Goal: Task Accomplishment & Management: Manage account settings

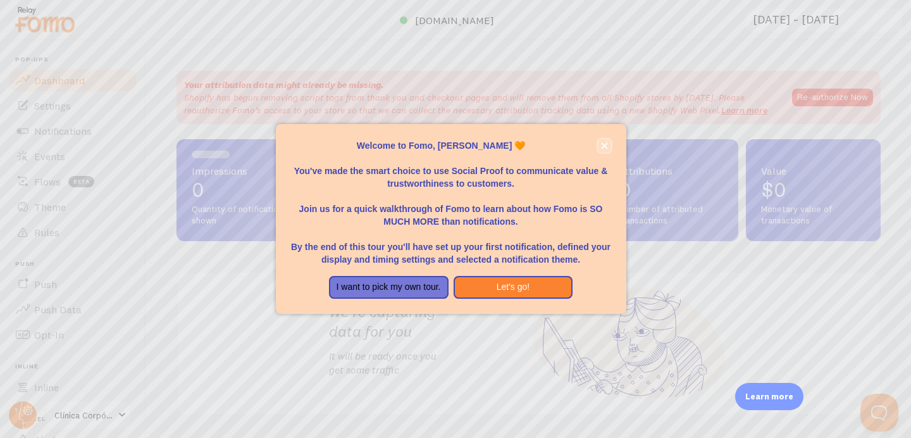
click at [605, 145] on icon "close," at bounding box center [604, 146] width 6 height 6
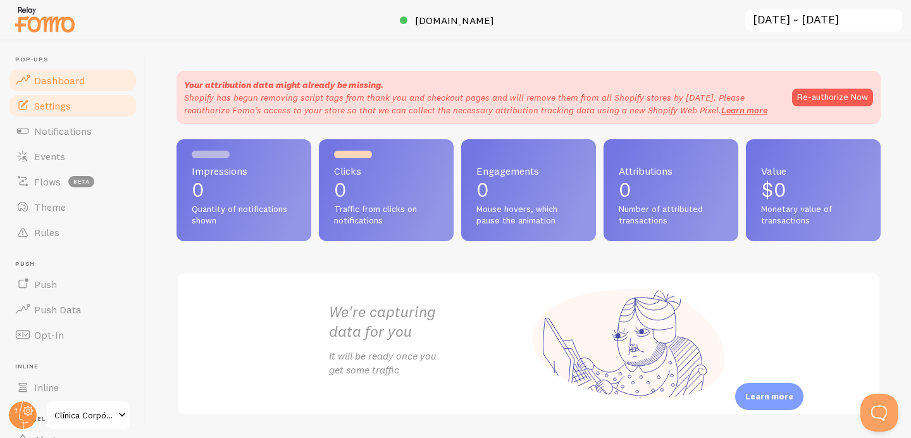
click at [94, 114] on link "Settings" at bounding box center [73, 105] width 130 height 25
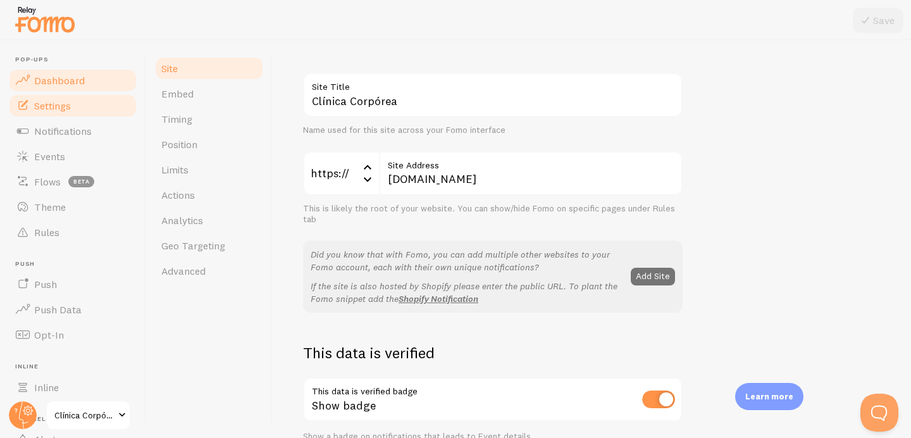
click at [71, 87] on link "Dashboard" at bounding box center [73, 80] width 130 height 25
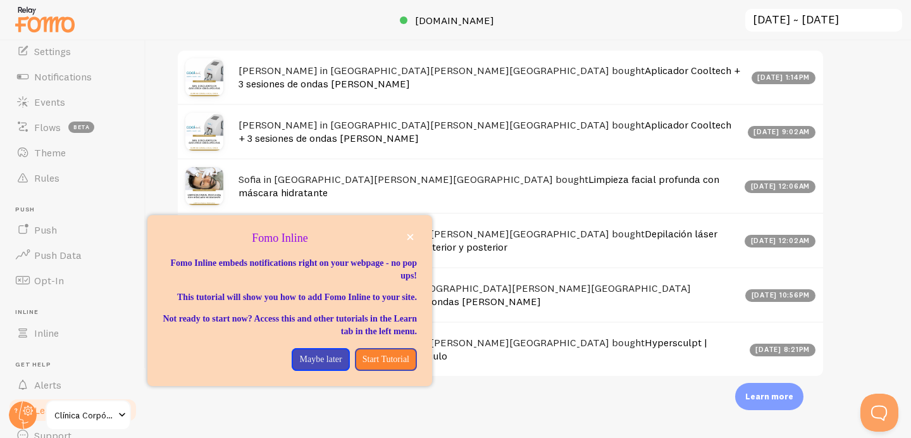
scroll to position [110, 0]
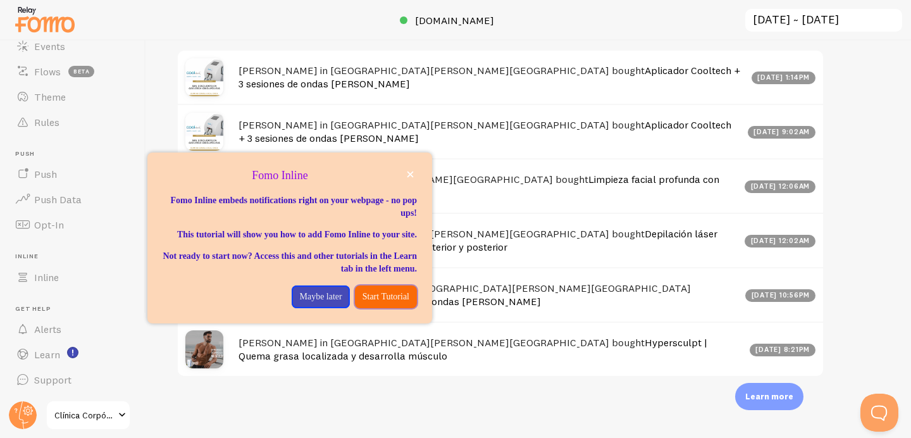
click at [366, 303] on p "Start Tutorial" at bounding box center [385, 296] width 47 height 13
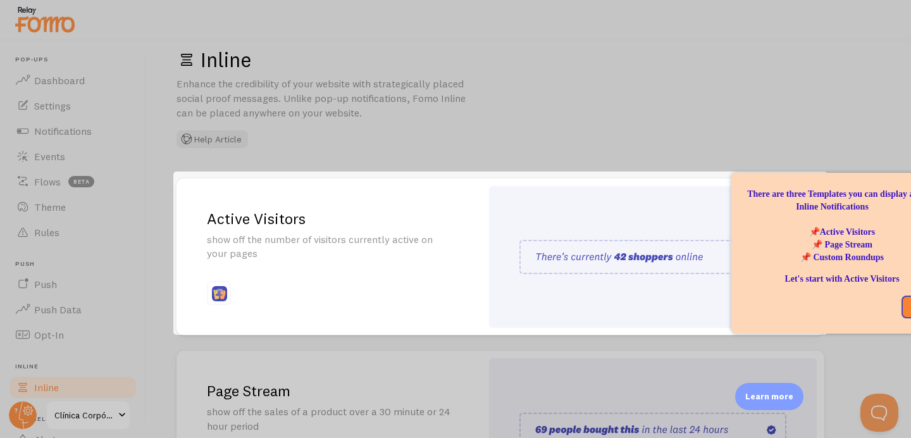
scroll to position [34, 0]
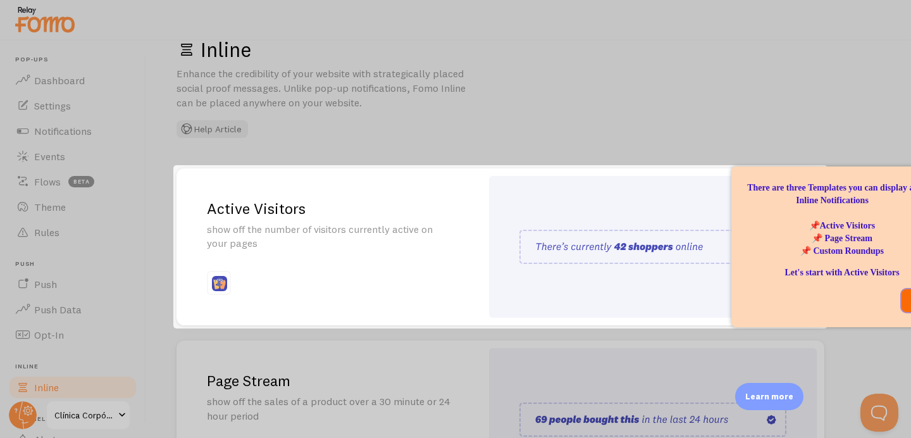
click at [907, 298] on button "Next" at bounding box center [919, 300] width 36 height 23
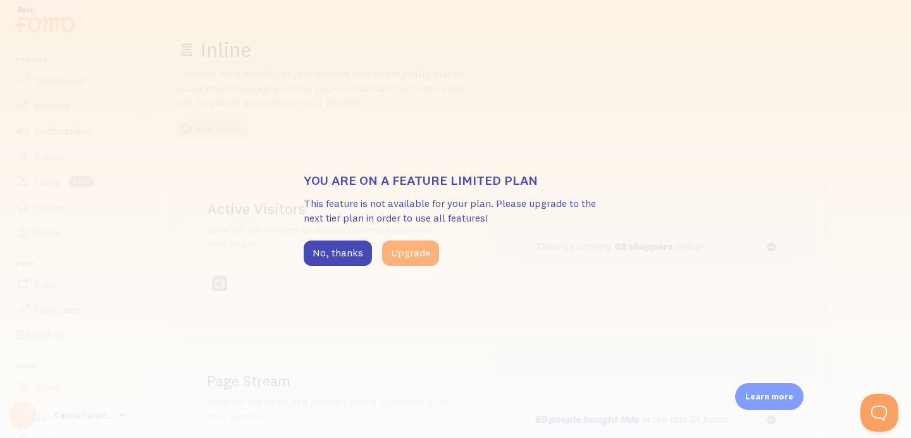
click at [418, 252] on button "Upgrade" at bounding box center [410, 252] width 57 height 25
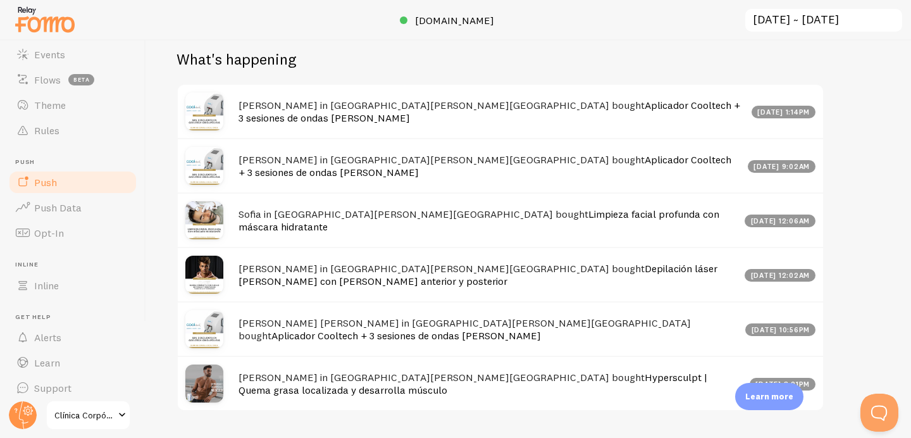
scroll to position [110, 0]
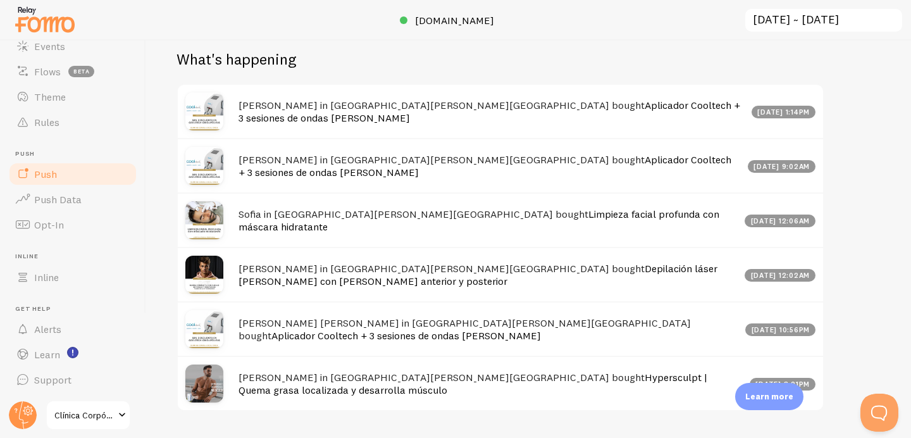
click at [58, 275] on span "Inline" at bounding box center [46, 277] width 25 height 13
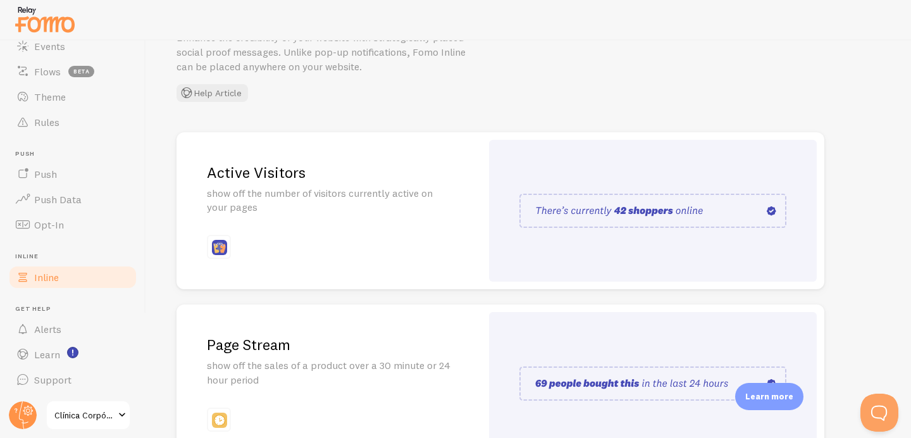
scroll to position [71, 0]
click at [612, 213] on img at bounding box center [652, 210] width 267 height 34
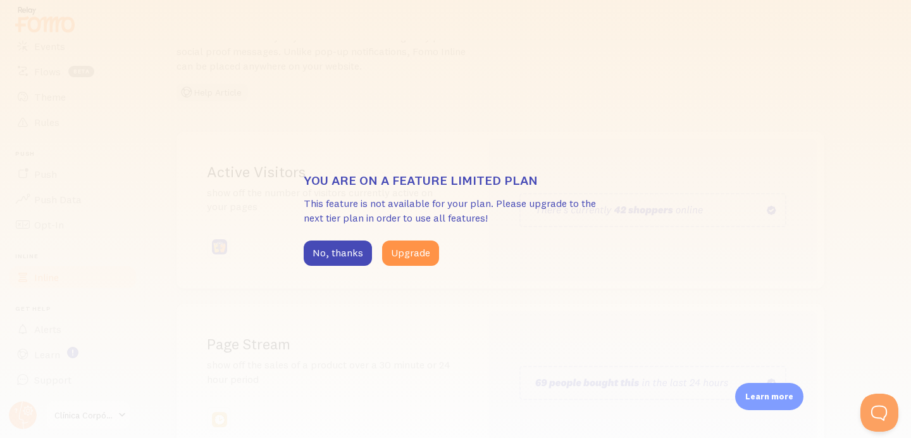
click at [633, 210] on div "Pop-ups Dashboard Settings Notifications Events Flows beta Theme Rules Push Pus…" at bounding box center [455, 219] width 911 height 438
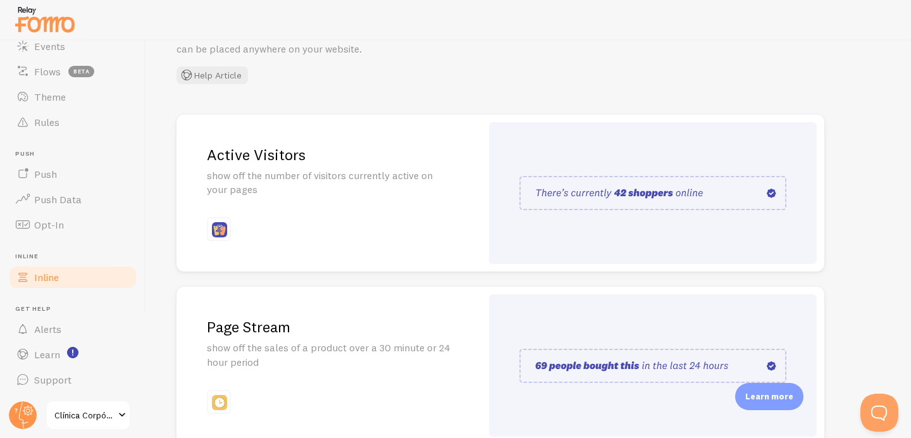
scroll to position [94, 0]
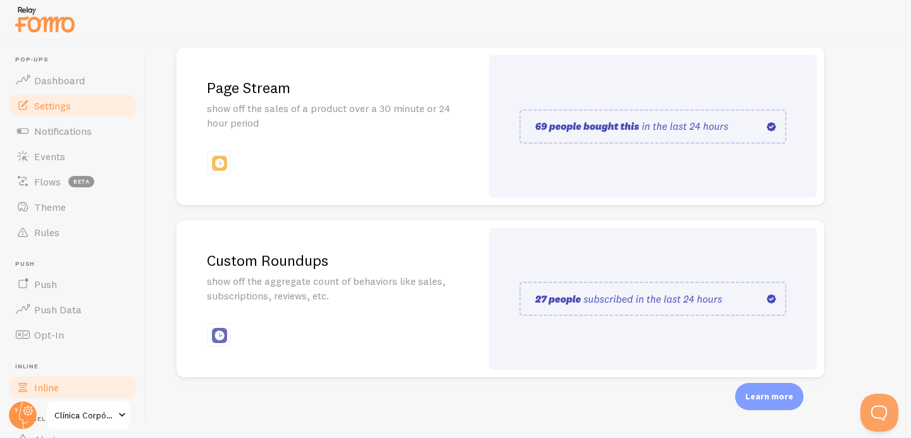
click at [77, 110] on link "Settings" at bounding box center [73, 105] width 130 height 25
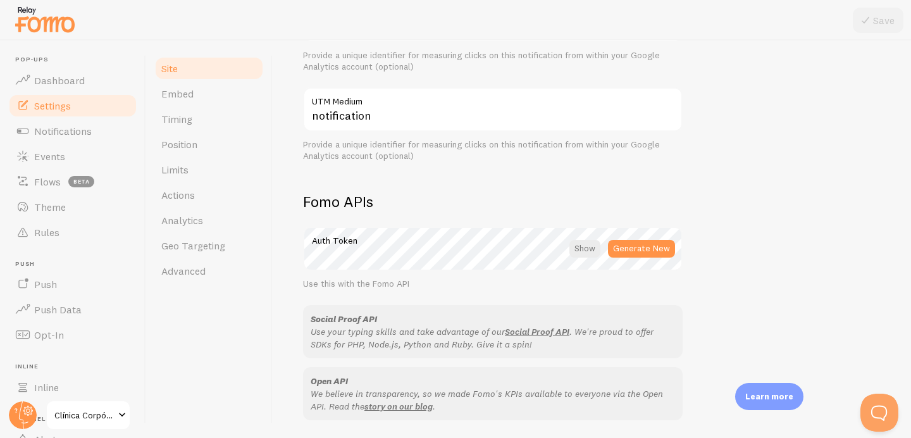
scroll to position [586, 0]
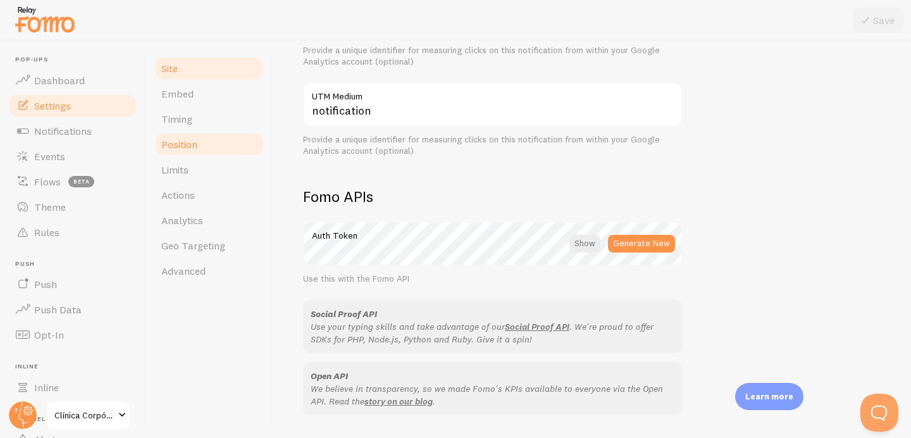
click at [201, 146] on link "Position" at bounding box center [209, 144] width 111 height 25
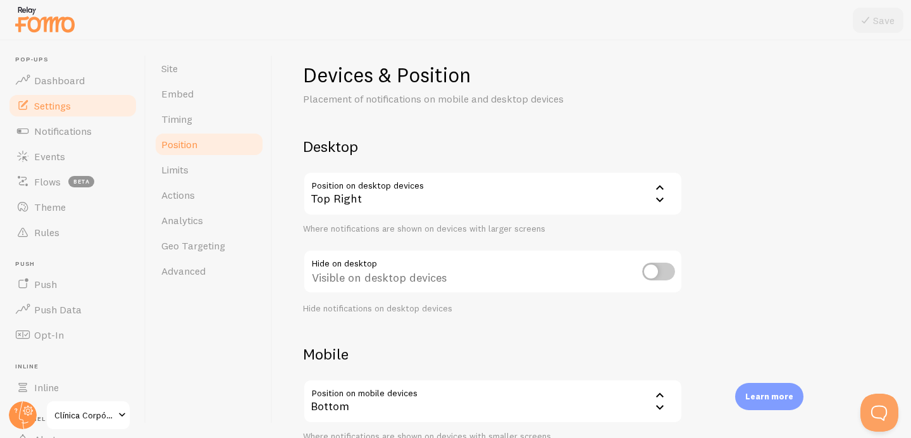
scroll to position [6, 0]
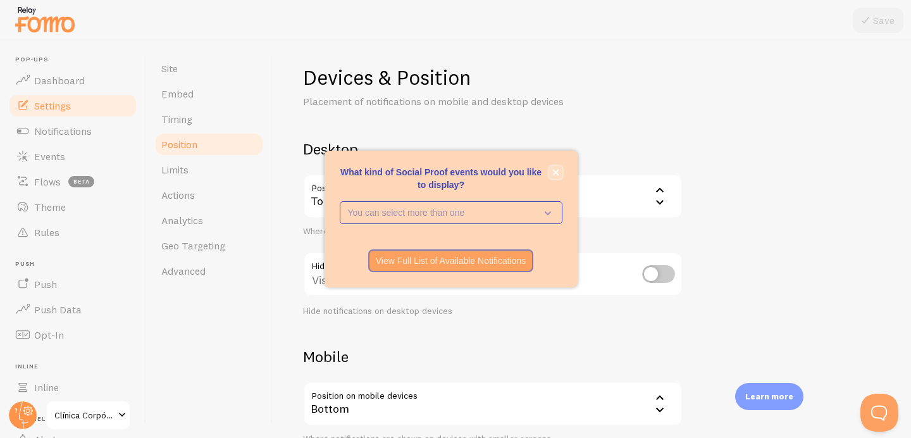
click at [553, 173] on icon "close," at bounding box center [555, 172] width 7 height 7
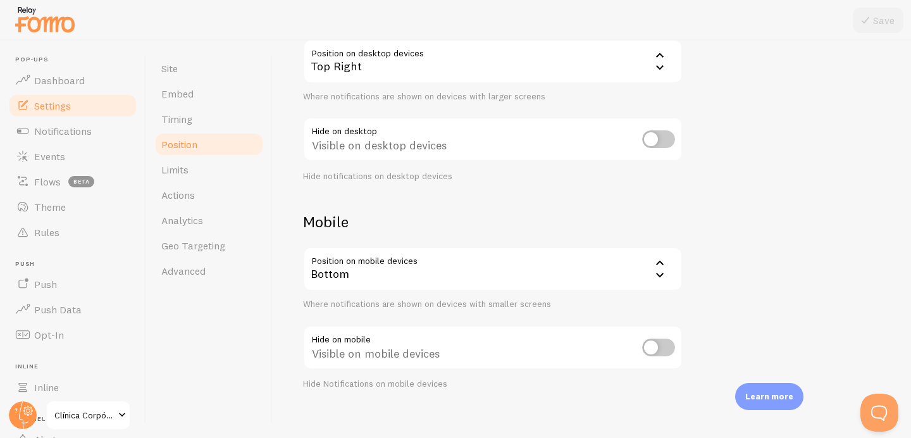
scroll to position [153, 0]
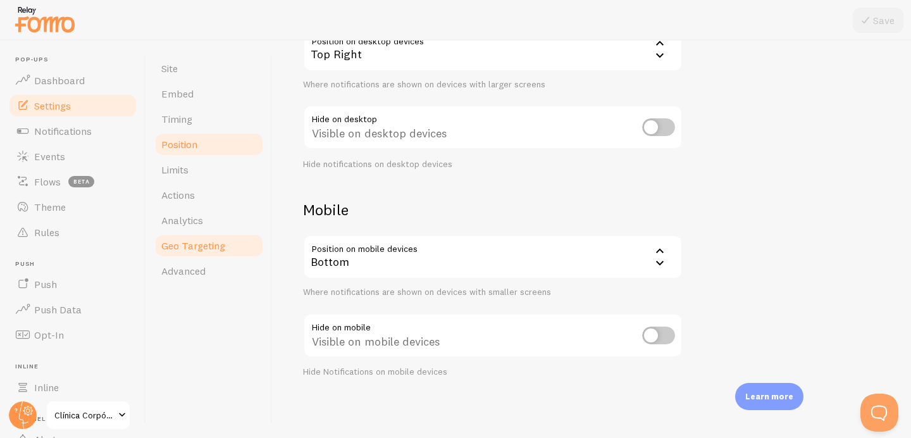
click at [207, 247] on span "Geo Targeting" at bounding box center [193, 245] width 64 height 13
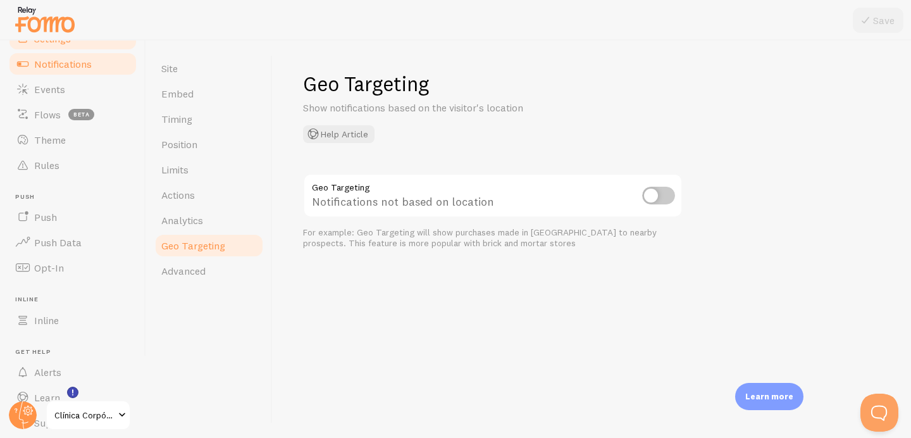
scroll to position [110, 0]
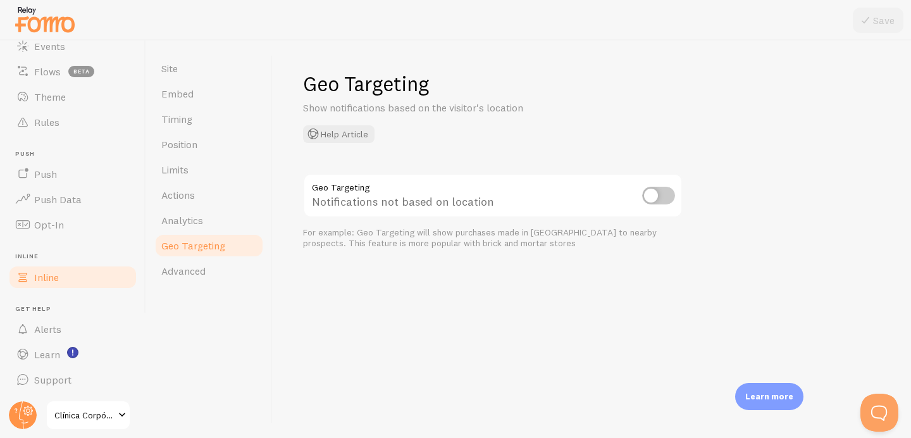
click at [54, 269] on link "Inline" at bounding box center [73, 276] width 130 height 25
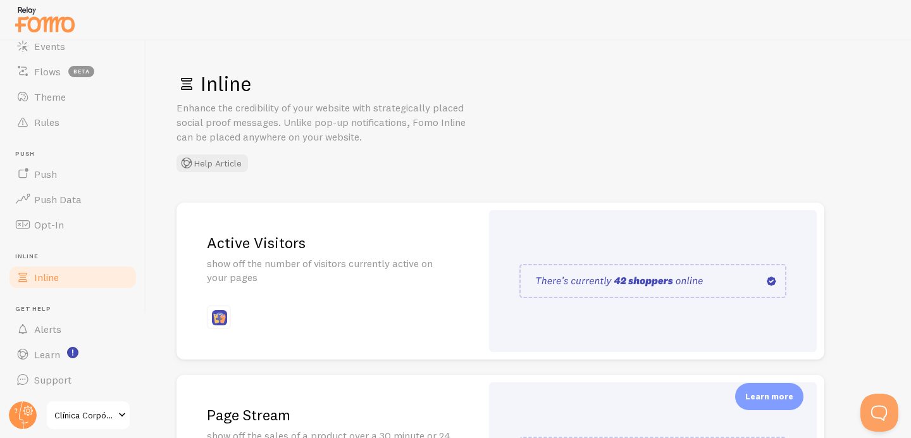
click at [771, 280] on img at bounding box center [652, 281] width 267 height 34
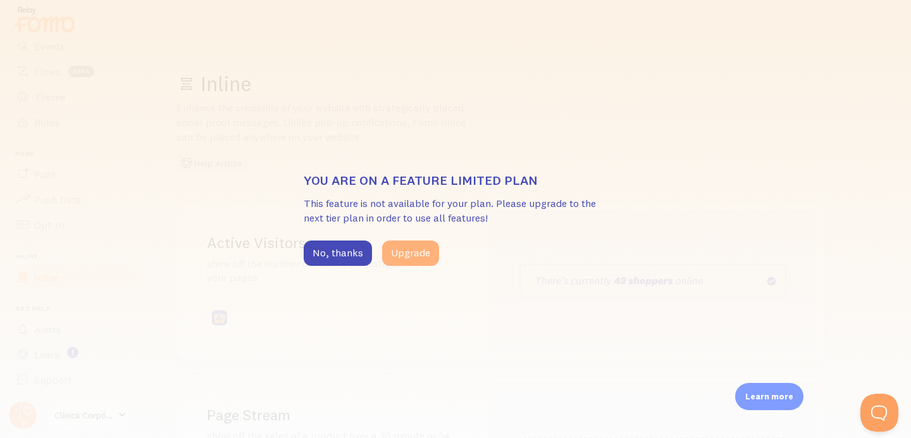
click at [406, 253] on button "Upgrade" at bounding box center [410, 252] width 57 height 25
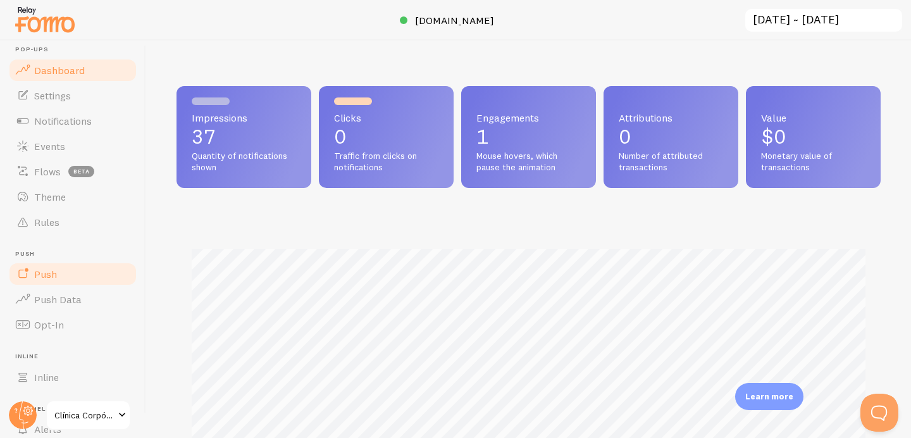
scroll to position [32, 0]
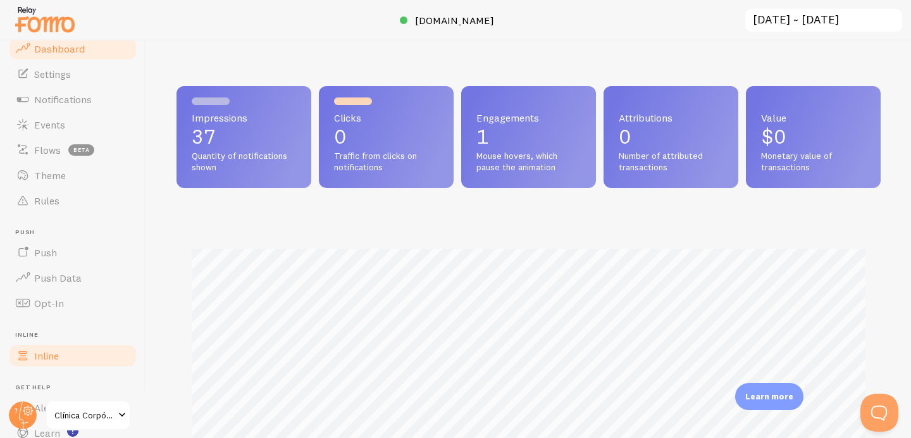
click at [83, 361] on link "Inline" at bounding box center [73, 355] width 130 height 25
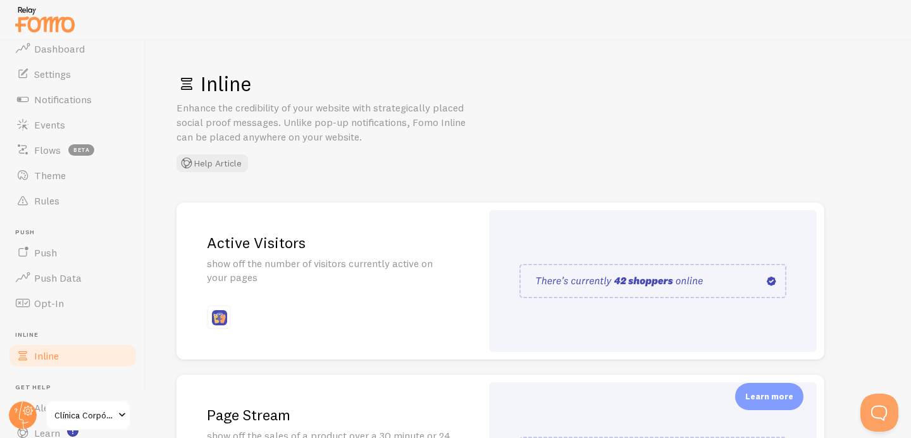
click at [769, 280] on img at bounding box center [652, 281] width 267 height 34
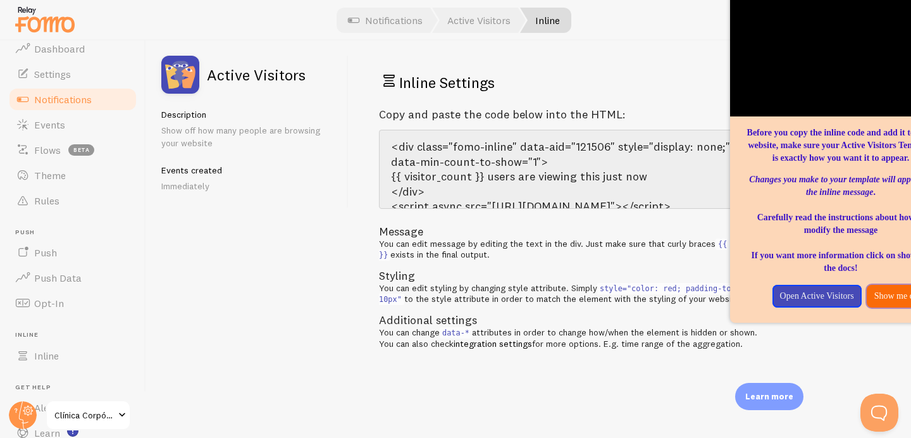
click at [882, 302] on p "Show me docs!" at bounding box center [901, 296] width 54 height 13
click at [854, 302] on p "Open Active Visitors" at bounding box center [817, 296] width 74 height 13
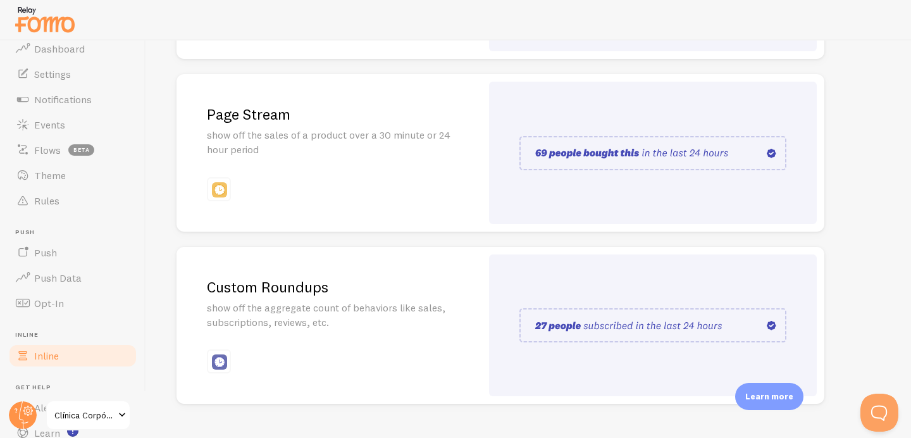
scroll to position [302, 0]
click at [676, 153] on img at bounding box center [652, 152] width 267 height 34
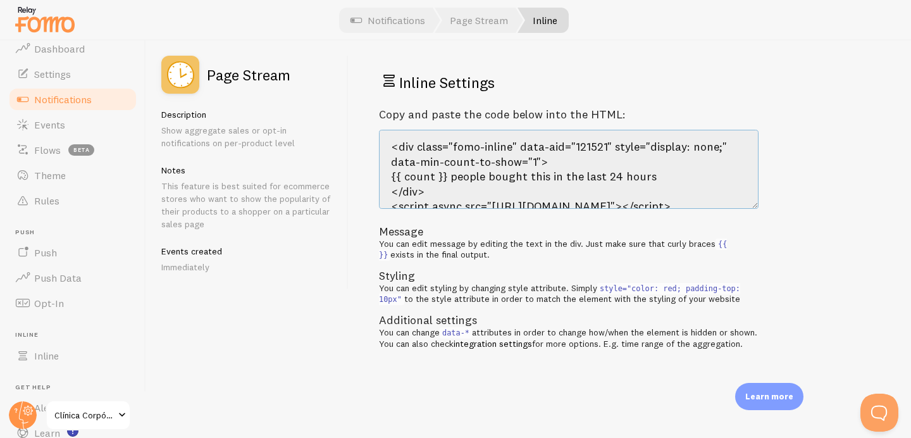
scroll to position [30, 0]
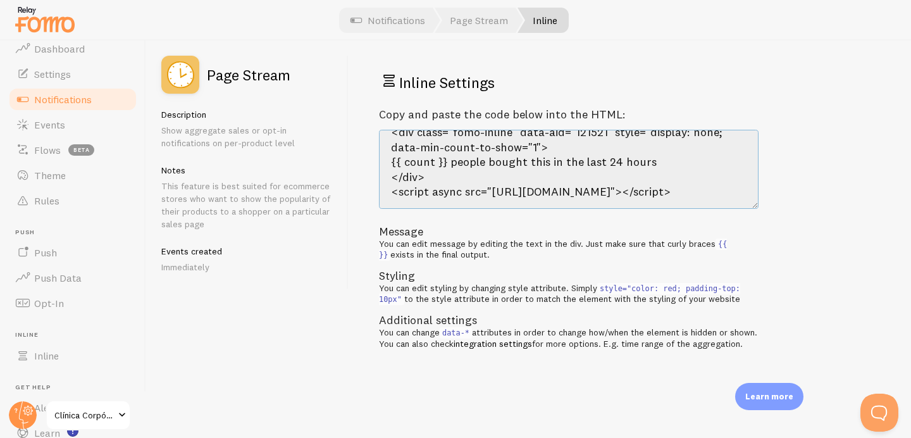
drag, startPoint x: 394, startPoint y: 145, endPoint x: 530, endPoint y: 248, distance: 170.7
click at [530, 248] on div "Copy and paste the code below into the HTML: <div class="fomo-inline" data-aid=…" at bounding box center [569, 229] width 380 height 242
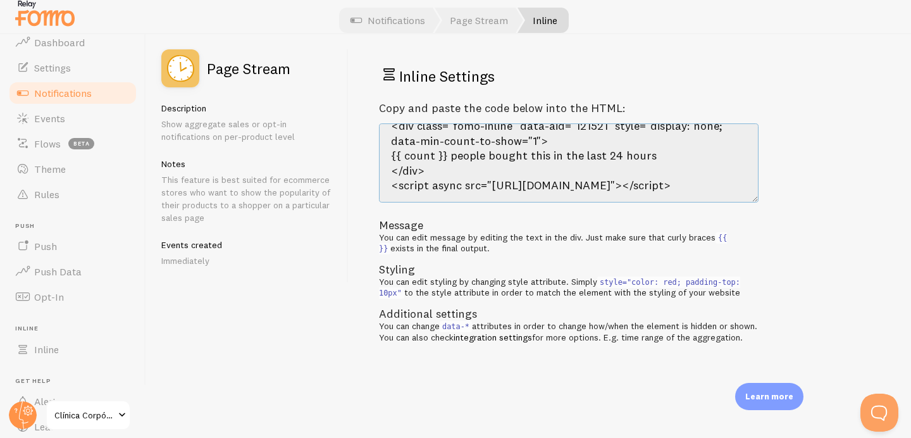
scroll to position [0, 0]
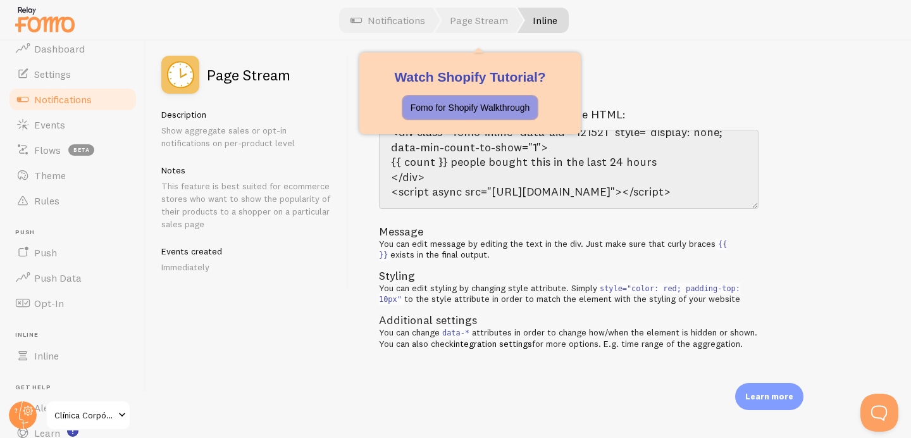
click at [476, 111] on p "Fomo for Shopify Walkthrough" at bounding box center [470, 107] width 120 height 13
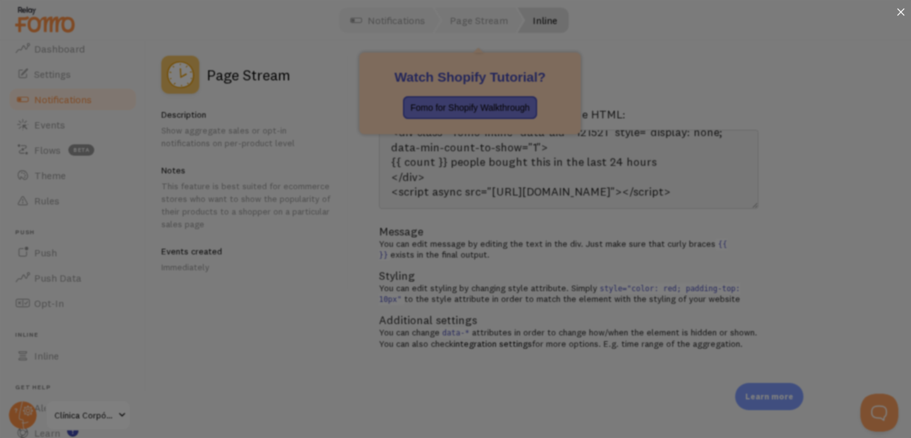
click at [902, 11] on icon at bounding box center [901, 12] width 8 height 8
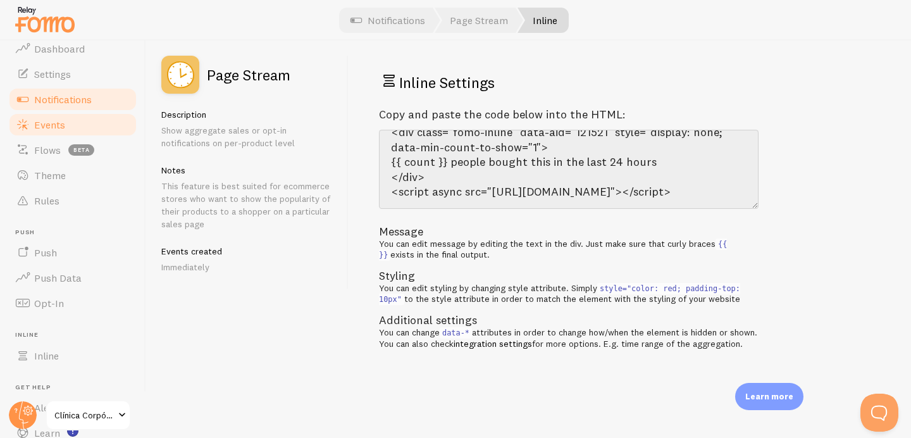
click at [66, 123] on link "Events" at bounding box center [73, 124] width 130 height 25
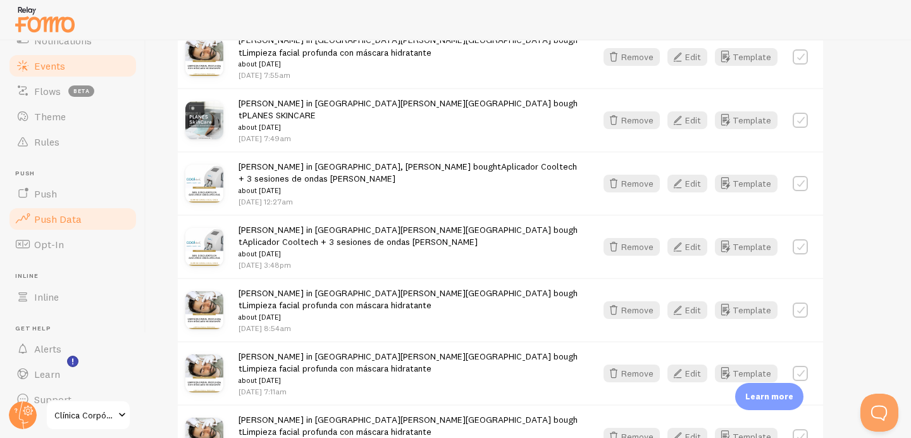
scroll to position [110, 0]
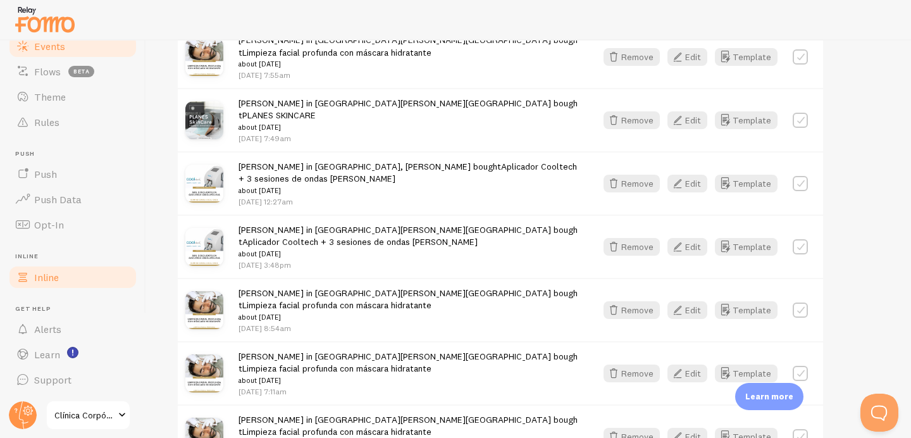
click at [74, 275] on link "Inline" at bounding box center [73, 276] width 130 height 25
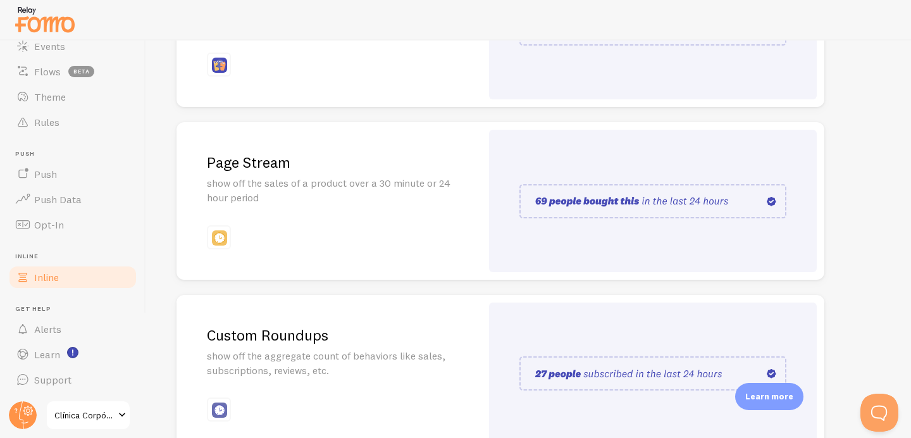
scroll to position [240, 0]
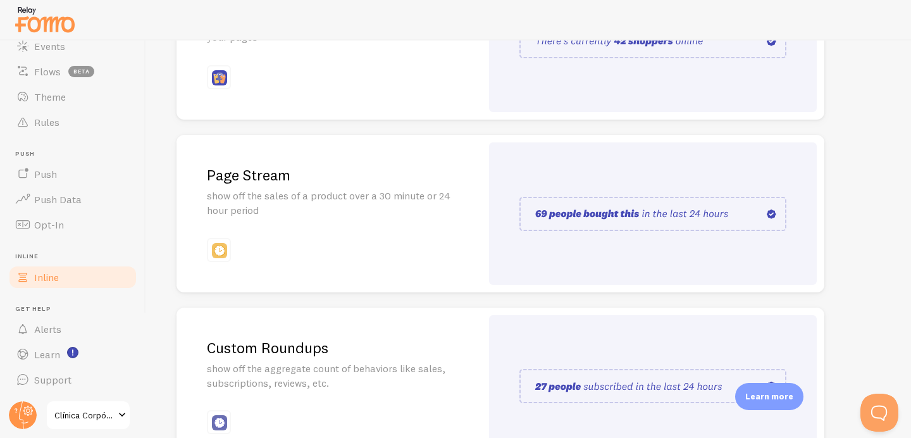
click at [627, 214] on img at bounding box center [652, 214] width 267 height 34
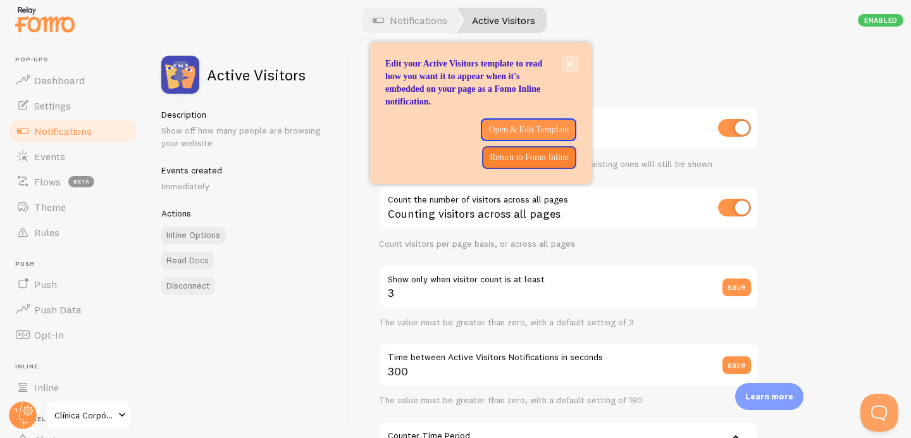
click at [574, 64] on button "close," at bounding box center [569, 64] width 13 height 13
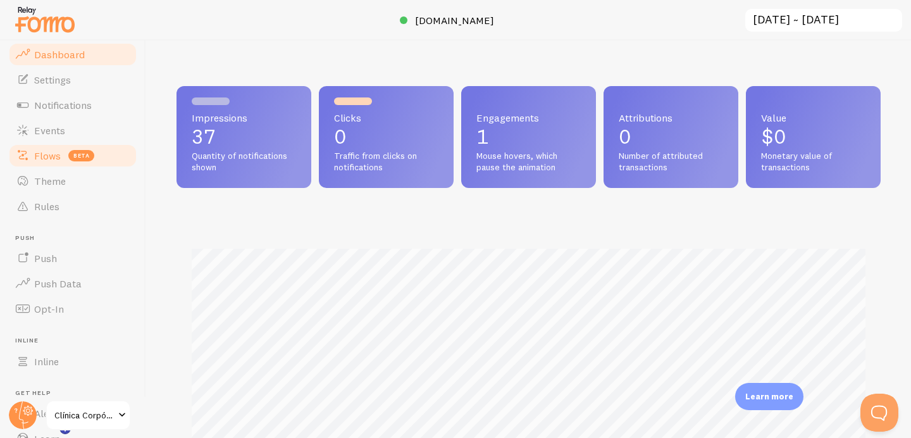
scroll to position [27, 0]
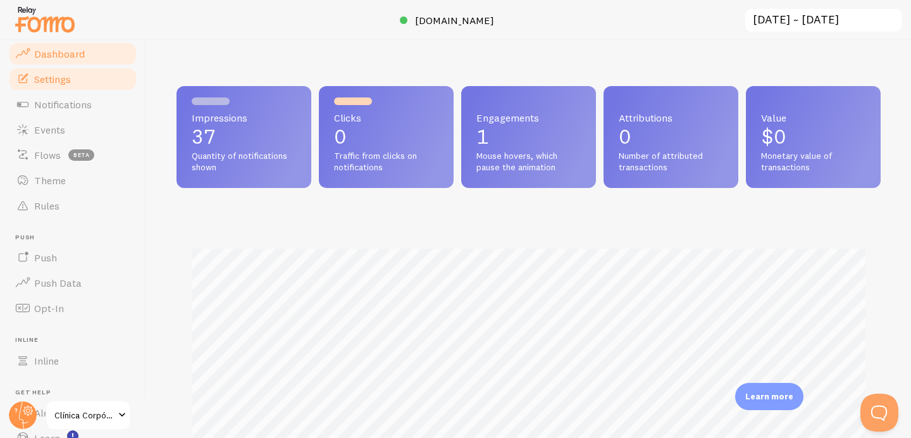
click at [60, 88] on link "Settings" at bounding box center [73, 78] width 130 height 25
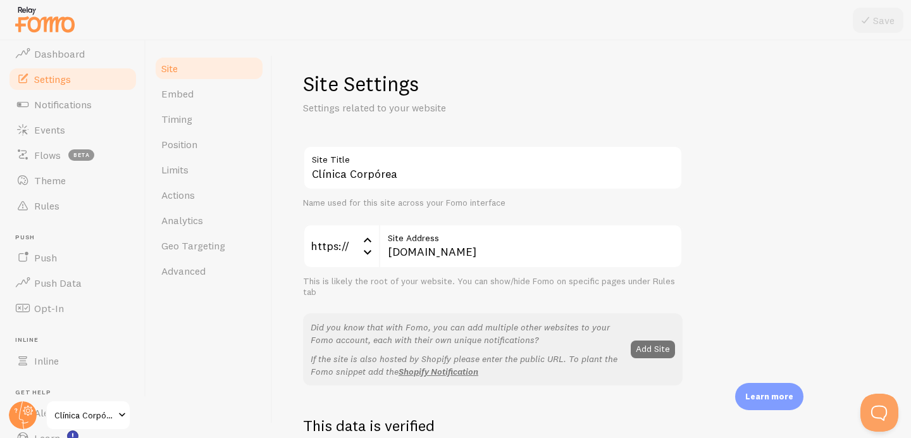
scroll to position [29, 0]
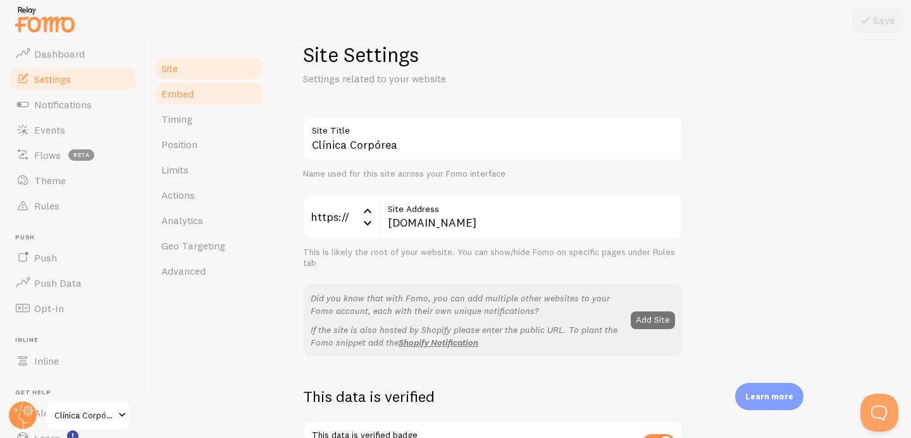
click at [203, 96] on link "Embed" at bounding box center [209, 93] width 111 height 25
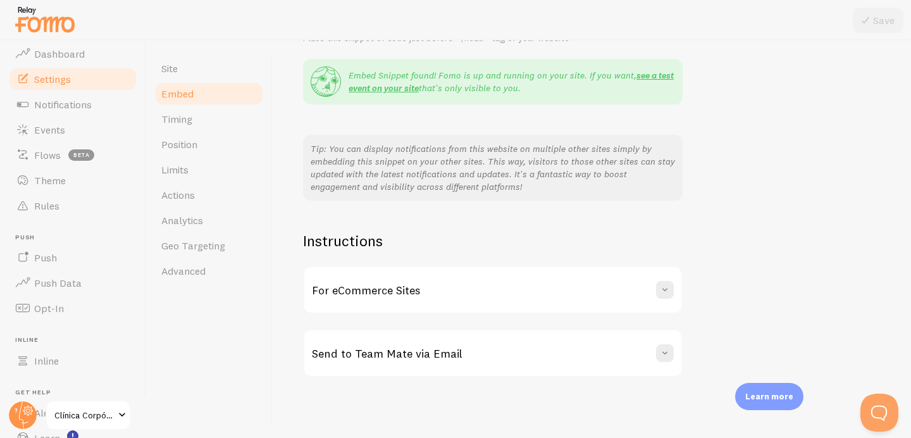
scroll to position [11, 0]
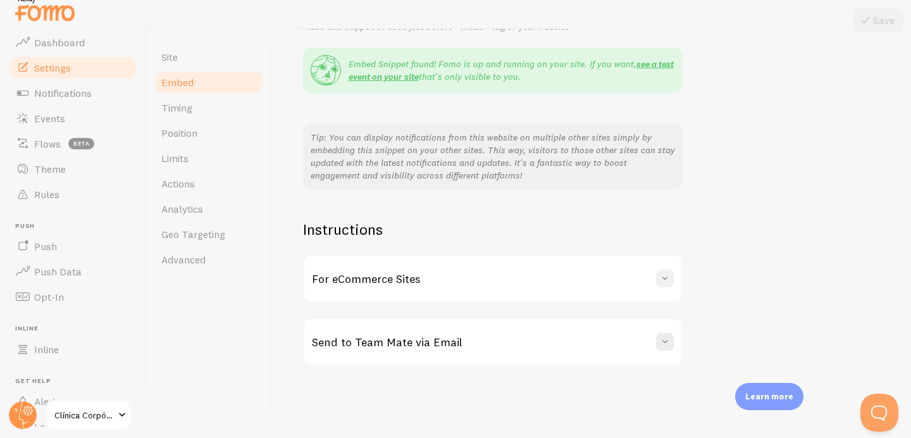
click at [661, 280] on span at bounding box center [664, 278] width 13 height 13
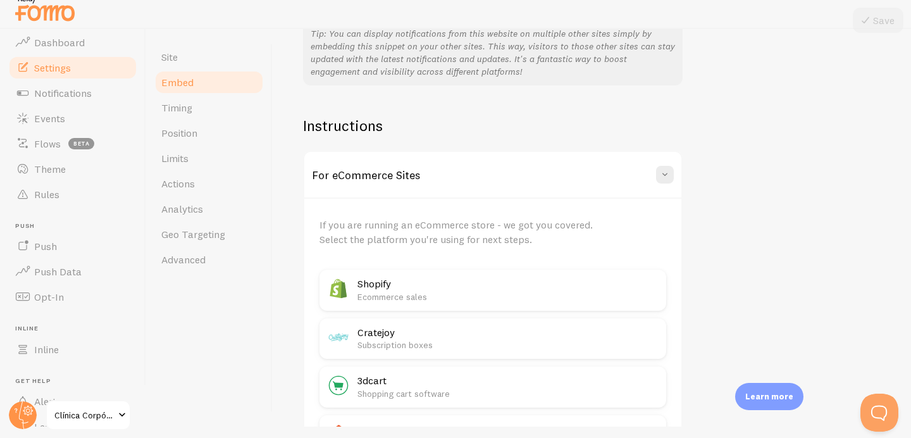
scroll to position [436, 0]
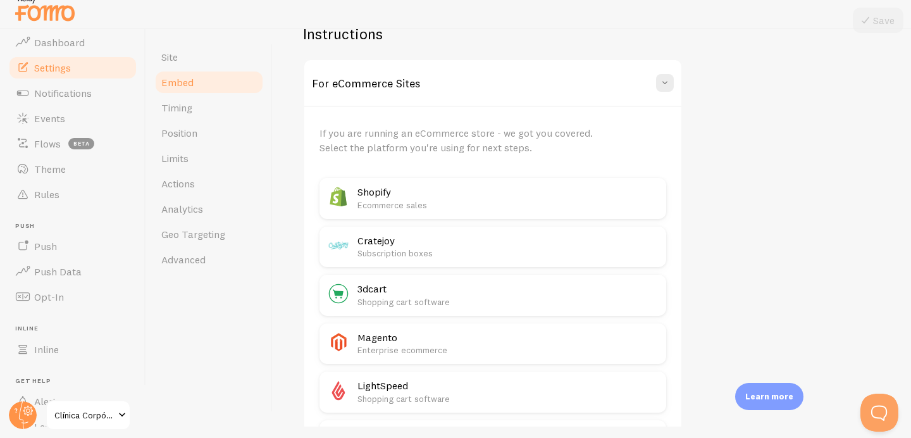
click at [533, 197] on h2 "Shopify" at bounding box center [507, 191] width 301 height 13
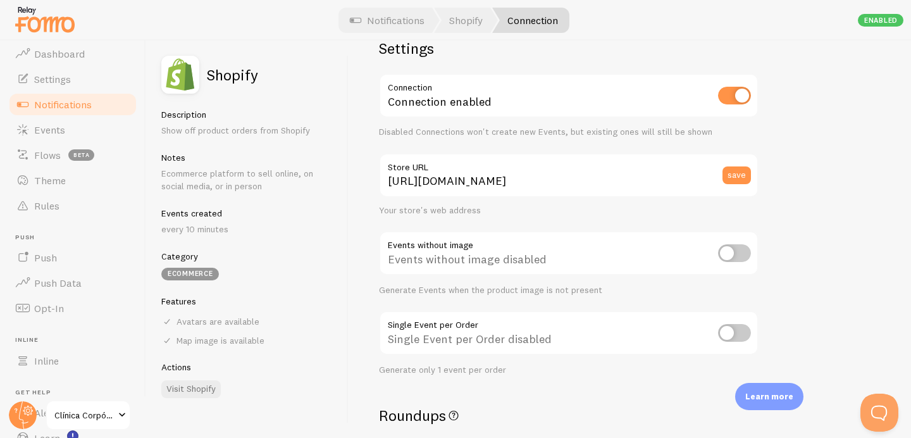
scroll to position [59, 0]
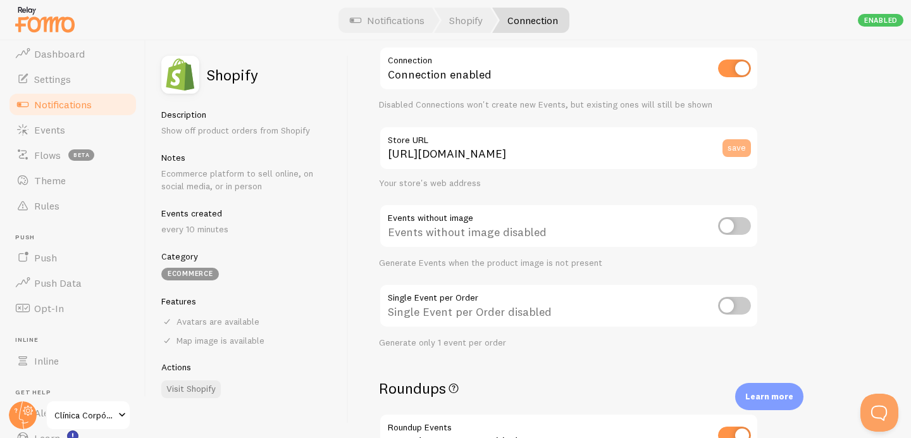
click at [744, 152] on button "save" at bounding box center [736, 148] width 28 height 18
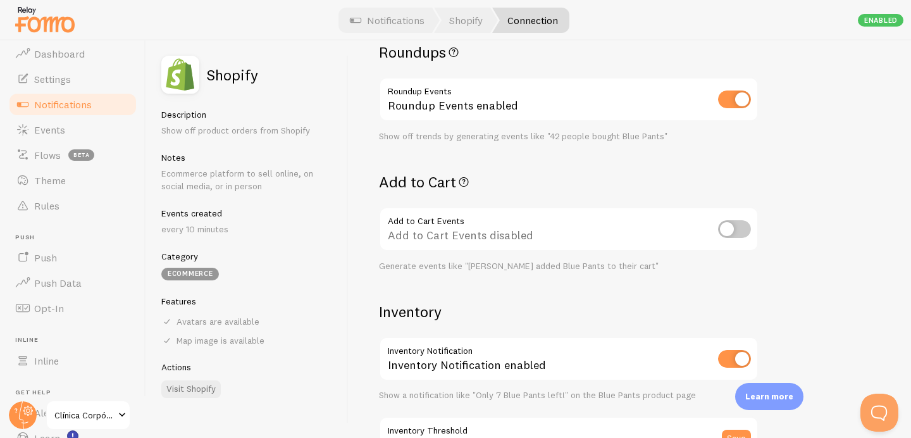
scroll to position [396, 0]
click at [732, 231] on input "checkbox" at bounding box center [734, 228] width 33 height 18
checkbox input "true"
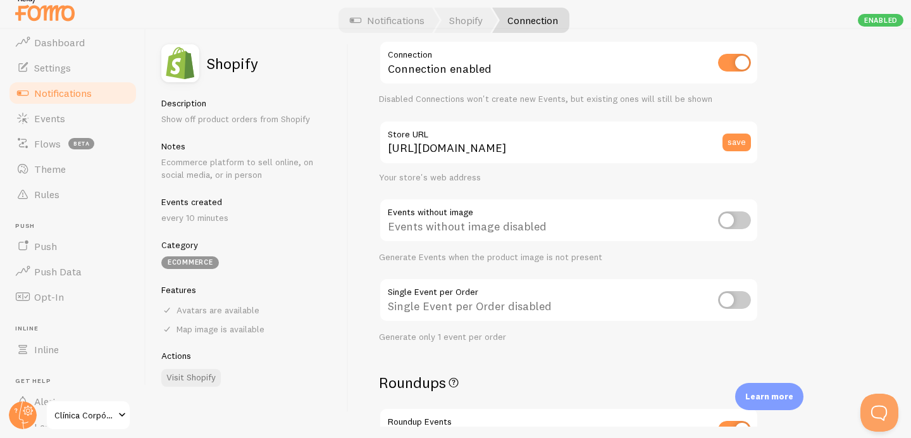
scroll to position [0, 0]
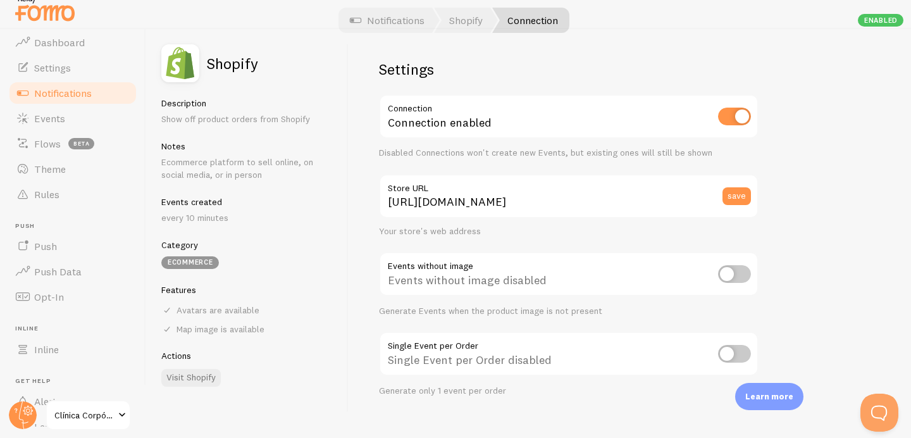
click at [531, 18] on link "Connection" at bounding box center [530, 20] width 77 height 25
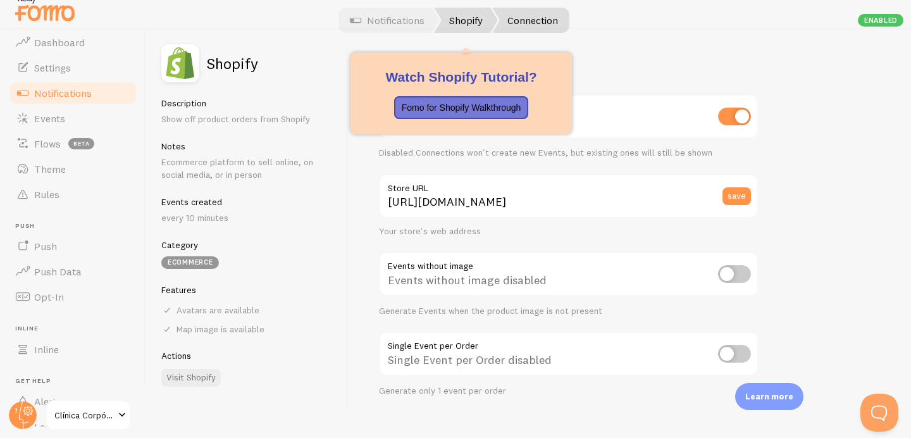
click at [477, 18] on link "Shopify" at bounding box center [466, 20] width 64 height 25
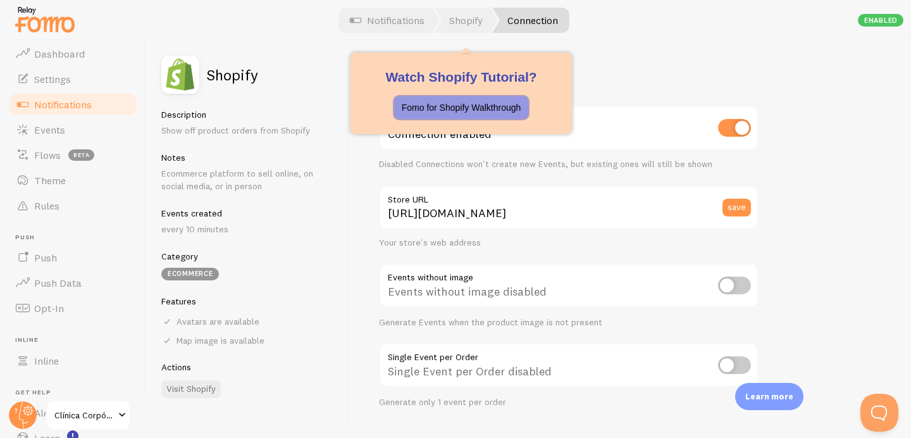
click at [478, 111] on p "Fomo for Shopify Walkthrough" at bounding box center [462, 107] width 120 height 13
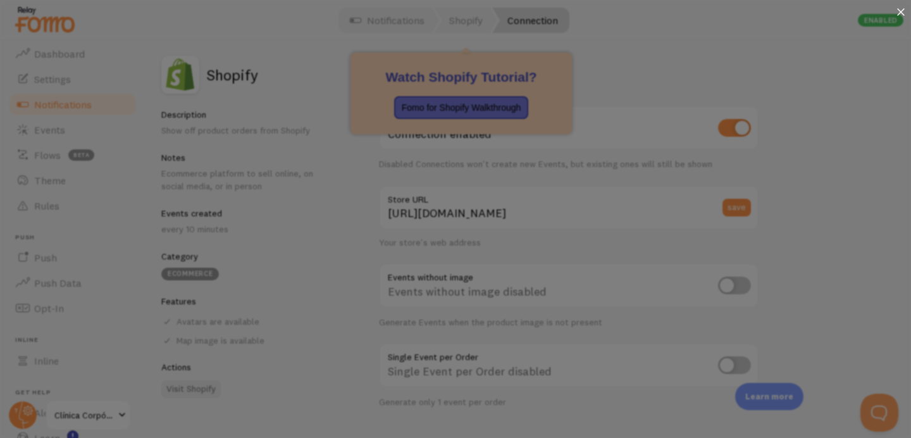
click at [898, 15] on icon at bounding box center [901, 12] width 8 height 8
